Goal: Task Accomplishment & Management: Manage account settings

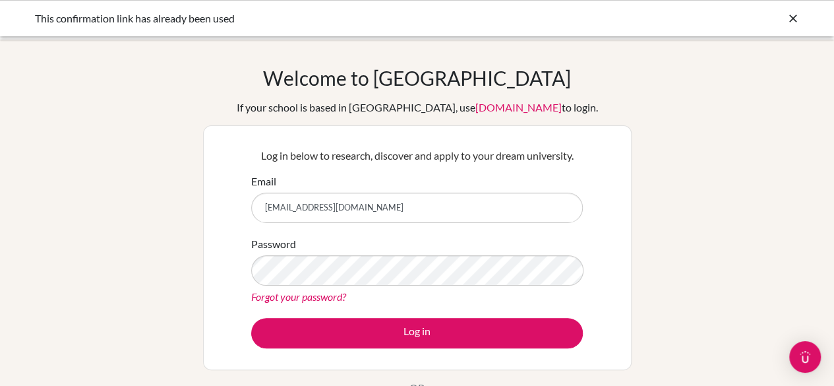
click at [251, 318] on button "Log in" at bounding box center [416, 333] width 331 height 30
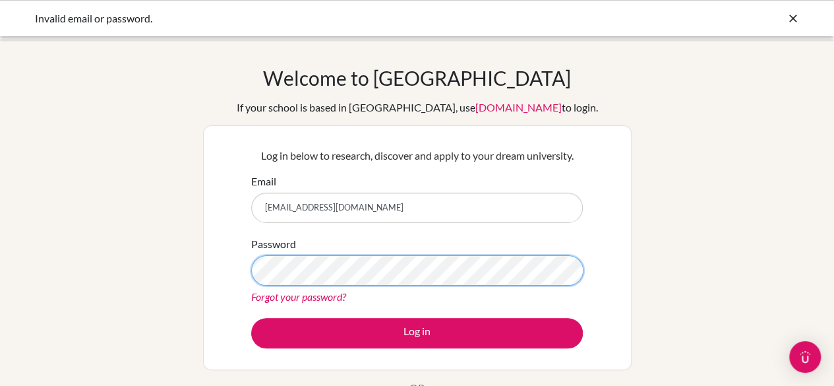
click at [251, 318] on button "Log in" at bounding box center [416, 333] width 331 height 30
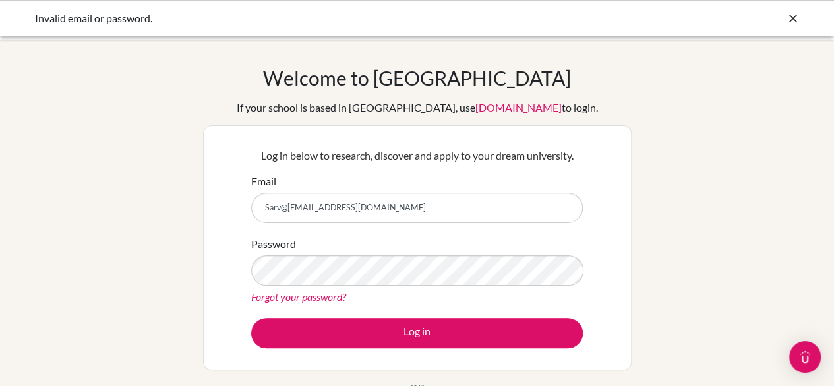
click at [251, 318] on button "Log in" at bounding box center [416, 333] width 331 height 30
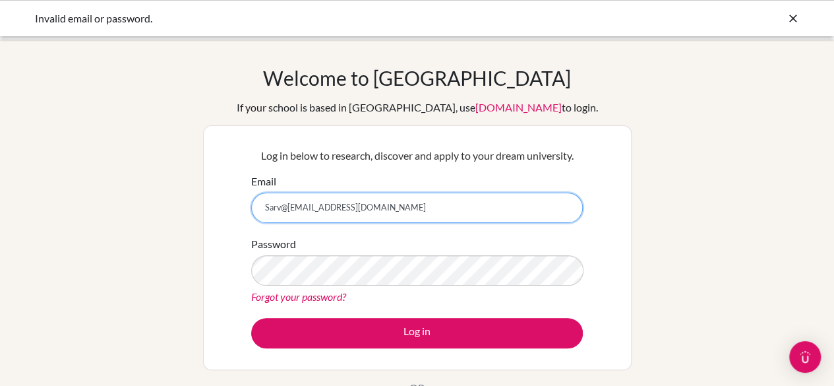
click at [303, 208] on input "Sarv@[EMAIL_ADDRESS][DOMAIN_NAME]" at bounding box center [416, 207] width 331 height 30
type input "[EMAIL_ADDRESS][DOMAIN_NAME]"
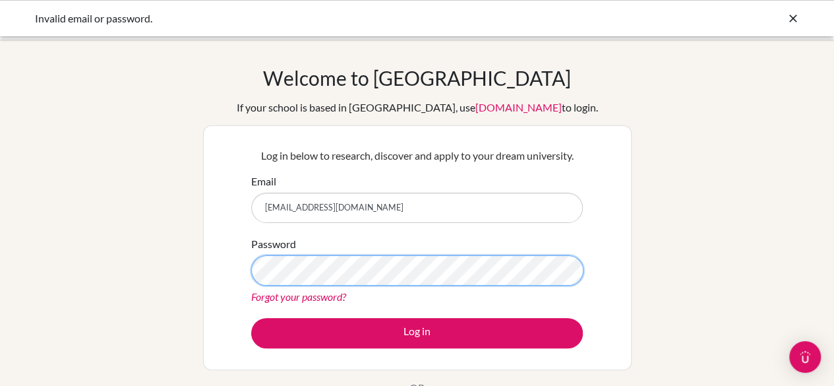
click at [251, 318] on button "Log in" at bounding box center [416, 333] width 331 height 30
